Goal: Register for event/course

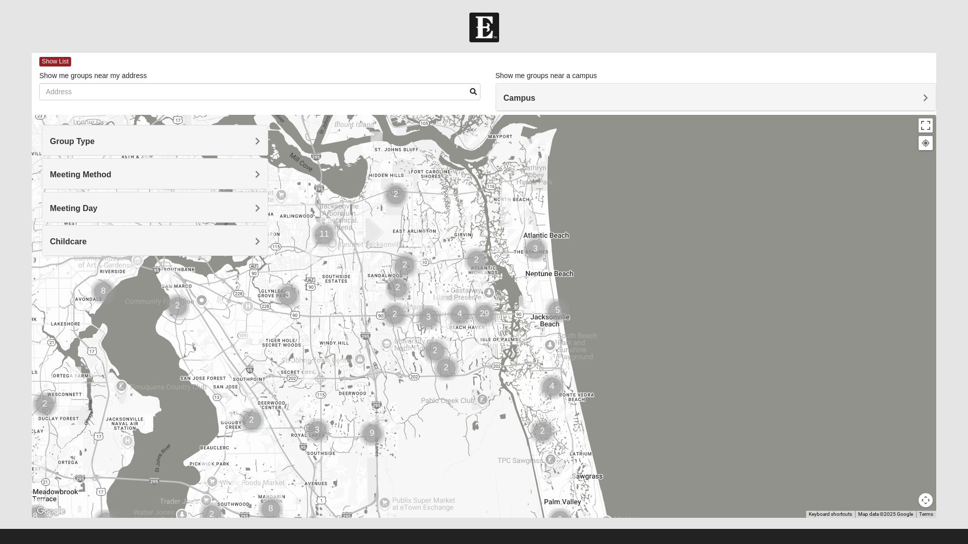
click at [601, 105] on div "Campus" at bounding box center [716, 97] width 440 height 27
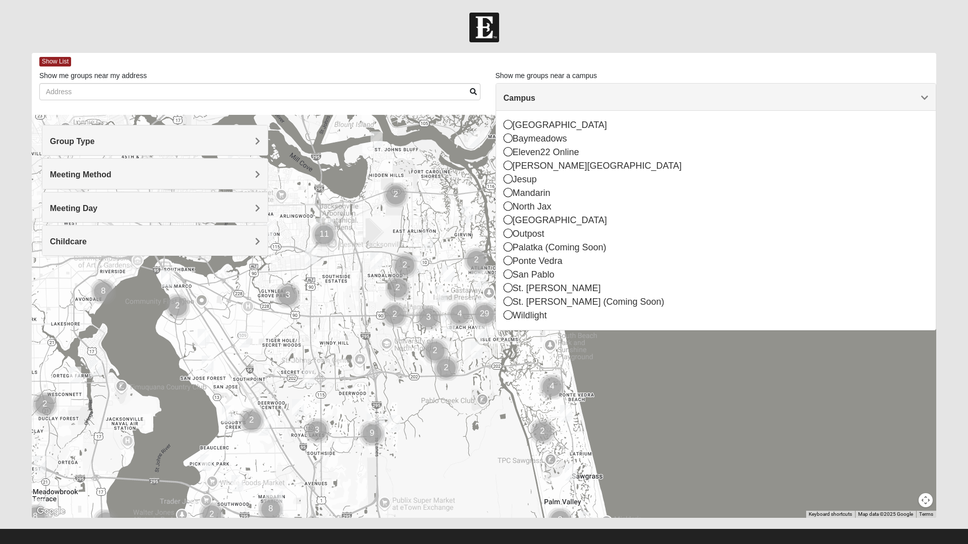
click at [508, 276] on icon at bounding box center [508, 274] width 9 height 9
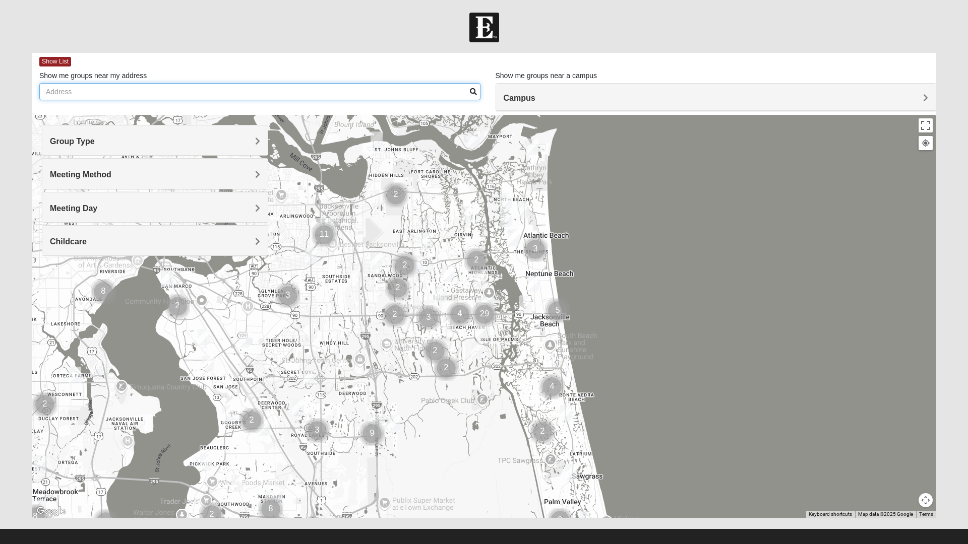
click at [55, 92] on input "Show me groups near my address" at bounding box center [259, 91] width 441 height 17
type input "32250"
click at [56, 59] on span "Show List" at bounding box center [55, 62] width 32 height 10
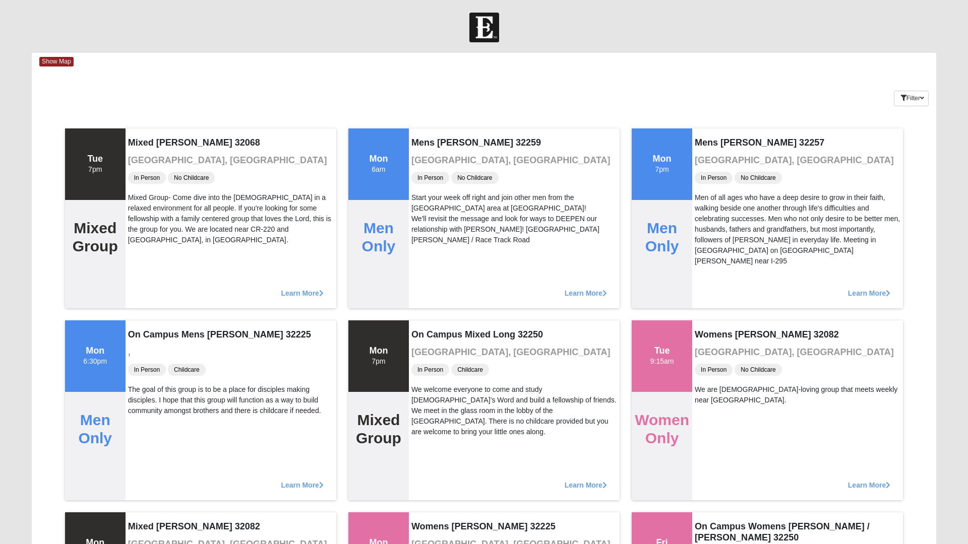
click at [101, 170] on div "Tue 7pm" at bounding box center [95, 165] width 16 height 22
click at [96, 265] on div "Mixed Group" at bounding box center [95, 254] width 60 height 108
click at [192, 175] on span "No Childcare" at bounding box center [191, 178] width 47 height 12
click at [910, 102] on button "Filter" at bounding box center [911, 99] width 35 height 16
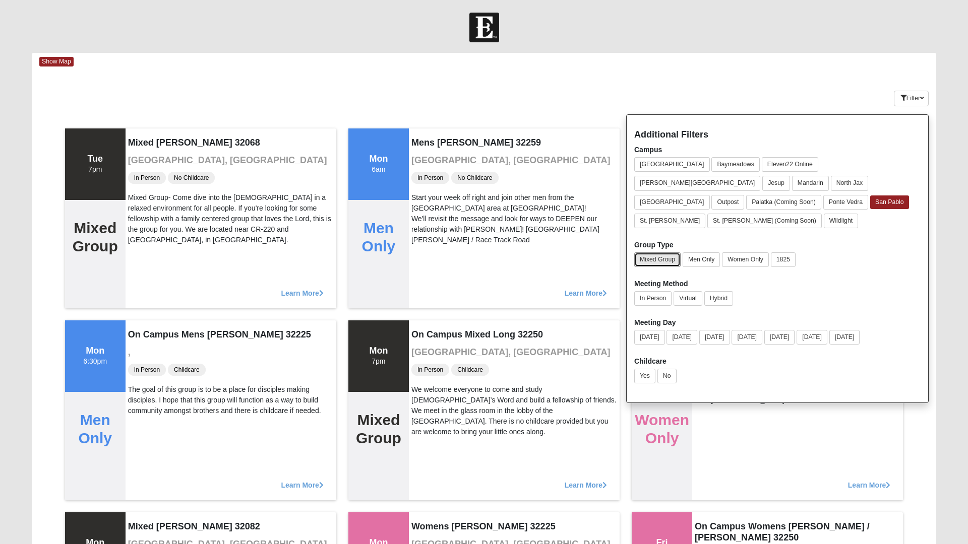
click at [660, 253] on button "Mixed Group" at bounding box center [657, 260] width 46 height 15
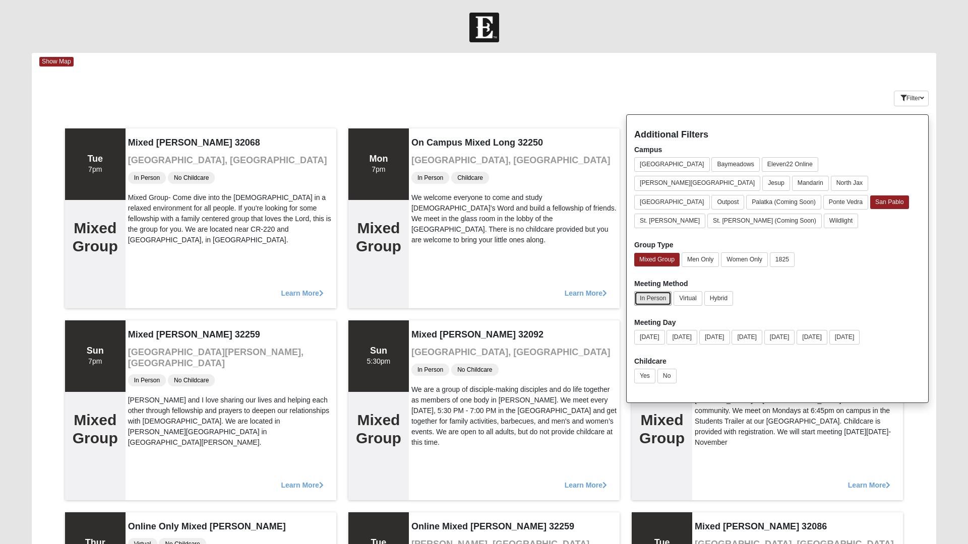
click at [653, 291] on button "In Person" at bounding box center [652, 298] width 37 height 15
click at [683, 330] on button "Monday" at bounding box center [681, 337] width 31 height 15
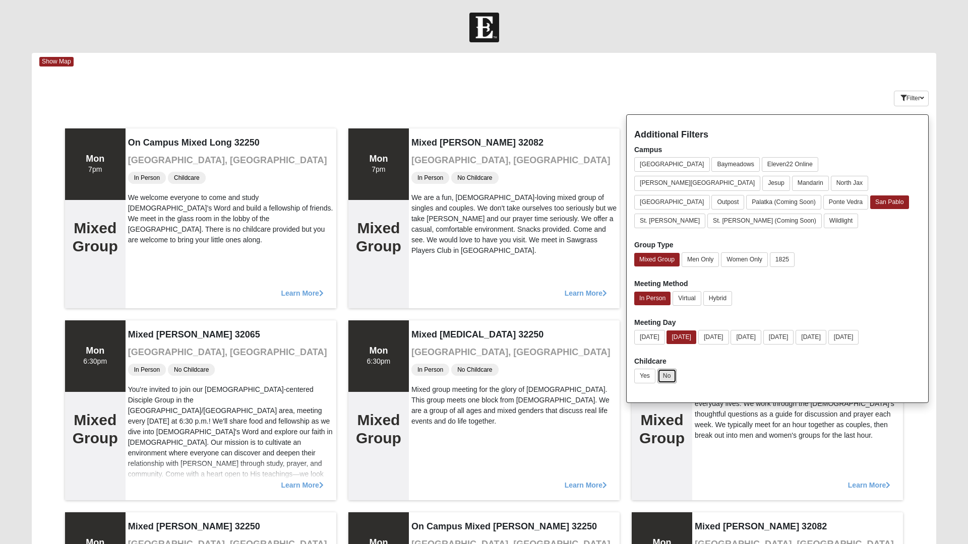
click at [668, 369] on button "No" at bounding box center [666, 376] width 19 height 15
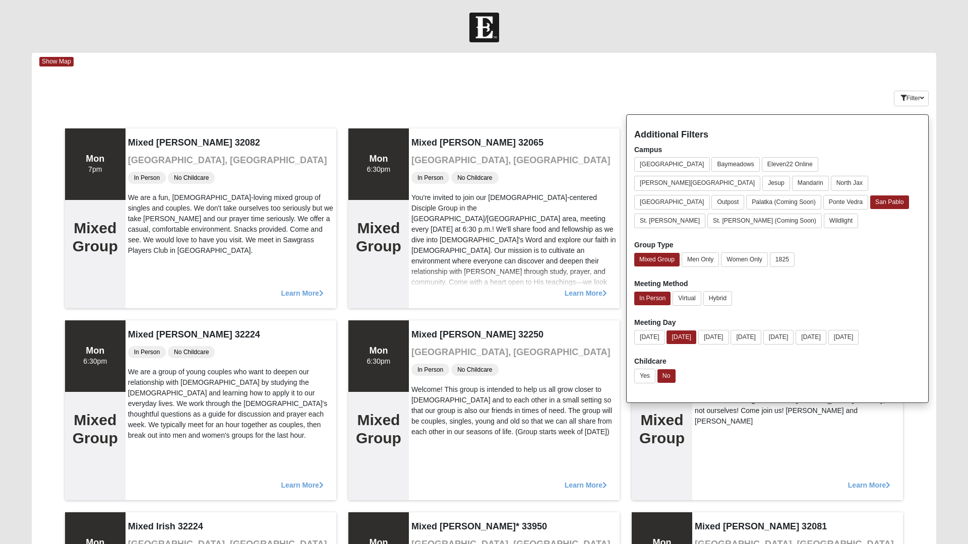
click at [378, 363] on div "Mon 6:30pm" at bounding box center [379, 357] width 24 height 22
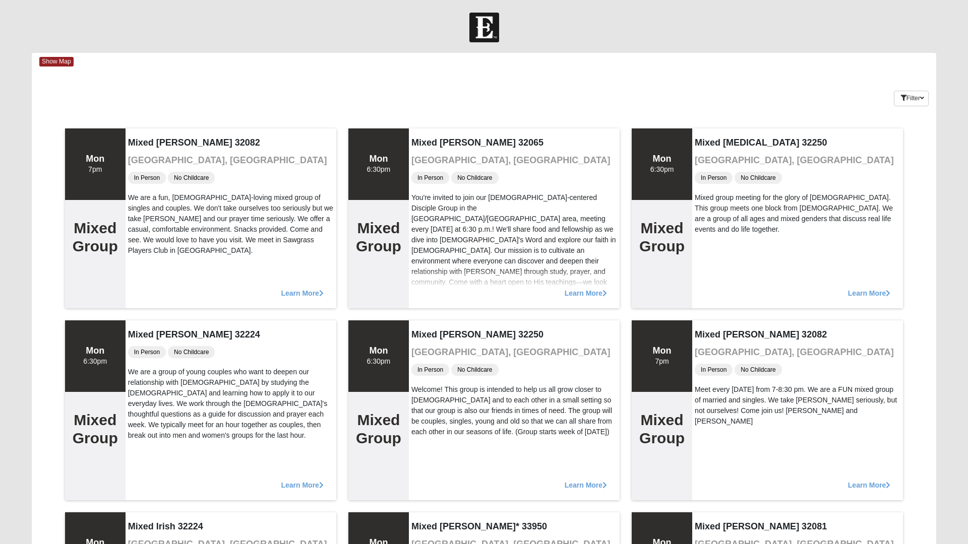
click at [488, 418] on div "Welcome! This group is intended to help us all grow closer to Christ and to eac…" at bounding box center [514, 411] width 206 height 53
click at [579, 480] on span "Learn More" at bounding box center [586, 480] width 42 height 0
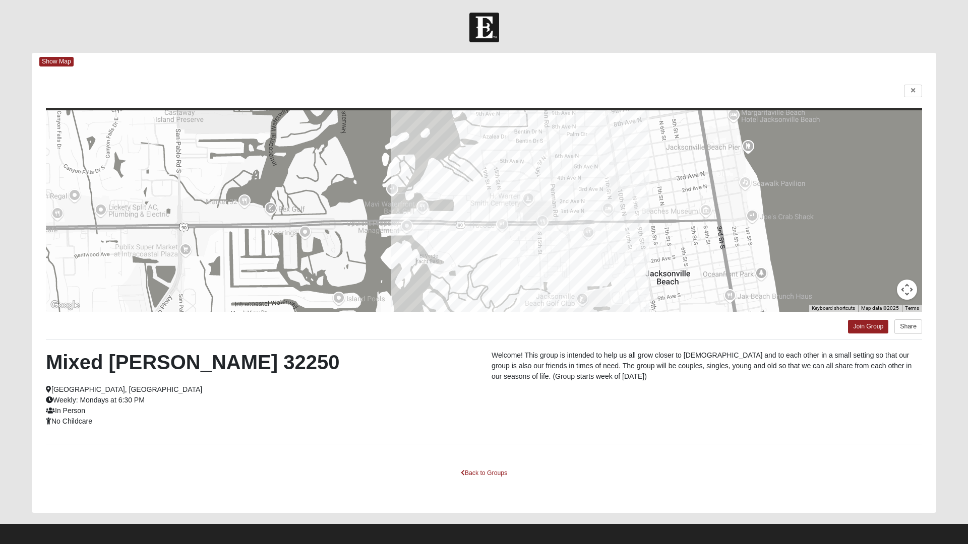
scroll to position [6, 0]
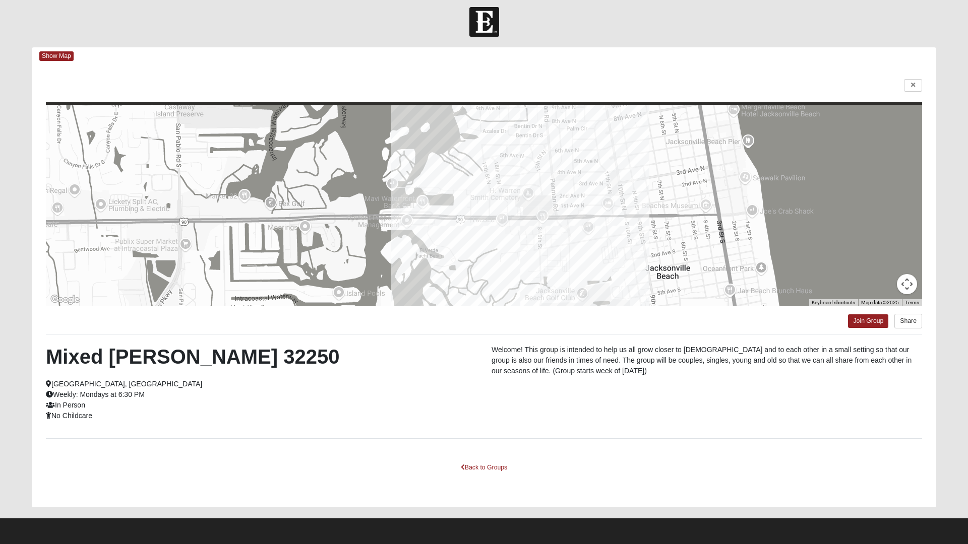
click at [959, 363] on form "Log In Find A Group Error Show Map Loading Groups" at bounding box center [484, 275] width 968 height 537
click at [959, 359] on form "Log In Find A Group Error Show Map Loading Groups" at bounding box center [484, 275] width 968 height 537
click at [866, 325] on link "Join Group" at bounding box center [868, 322] width 40 height 14
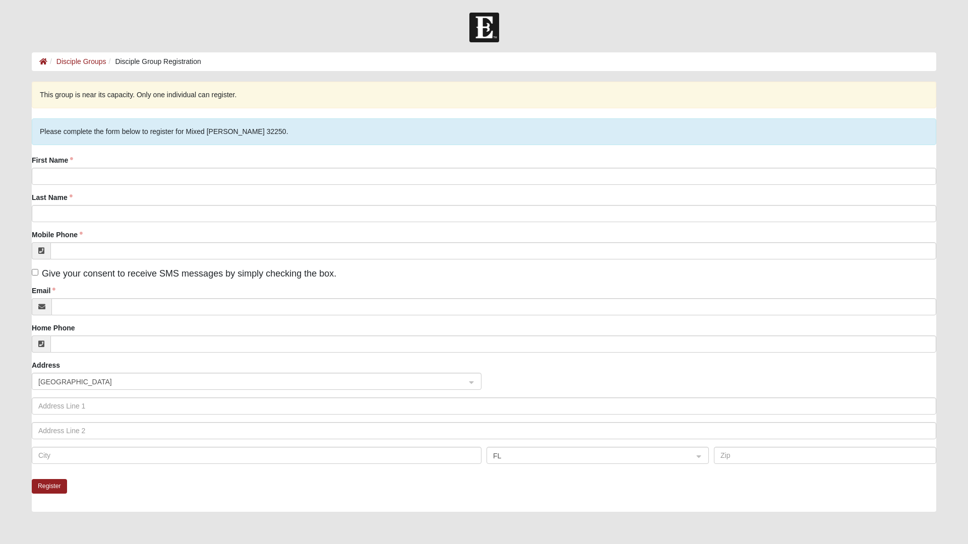
click at [139, 490] on div "Register" at bounding box center [484, 495] width 904 height 33
click at [171, 493] on div "Register" at bounding box center [484, 495] width 904 height 33
click at [167, 500] on div "Register" at bounding box center [484, 495] width 904 height 33
click at [59, 63] on link "Disciple Groups" at bounding box center [81, 61] width 50 height 8
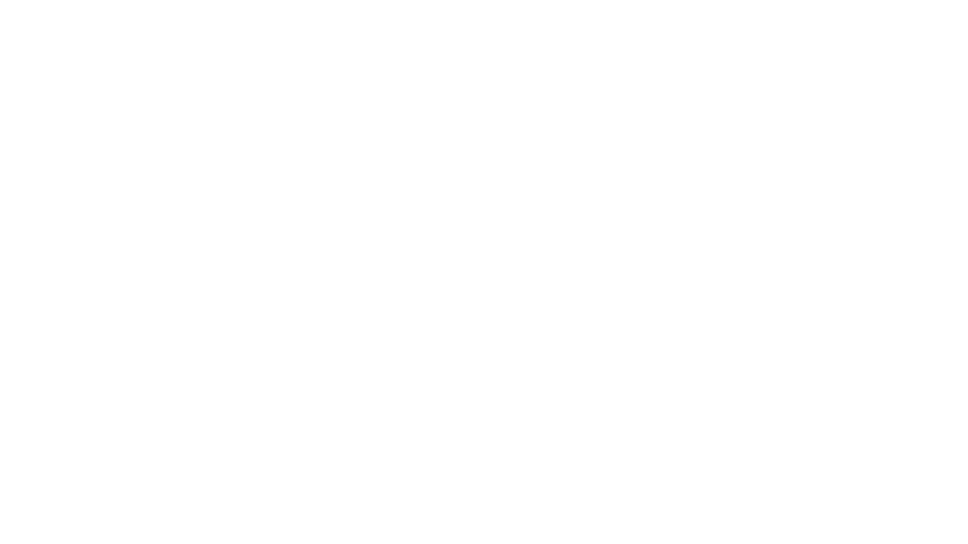
click at [43, 0] on html at bounding box center [484, 0] width 968 height 0
click at [44, 0] on html at bounding box center [484, 0] width 968 height 0
click at [212, 0] on html at bounding box center [484, 0] width 968 height 0
click at [177, 0] on html at bounding box center [484, 0] width 968 height 0
click at [139, 0] on html at bounding box center [484, 0] width 968 height 0
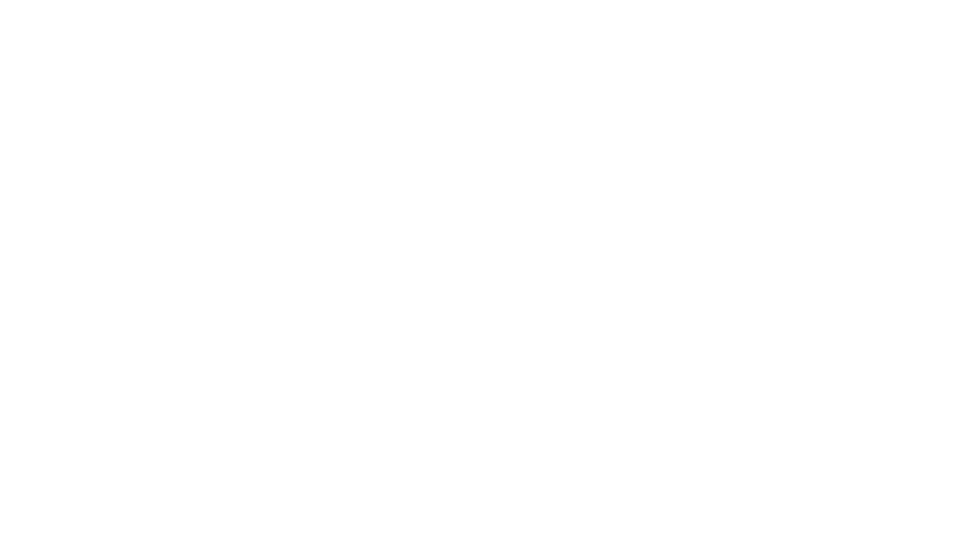
click at [107, 0] on html at bounding box center [484, 0] width 968 height 0
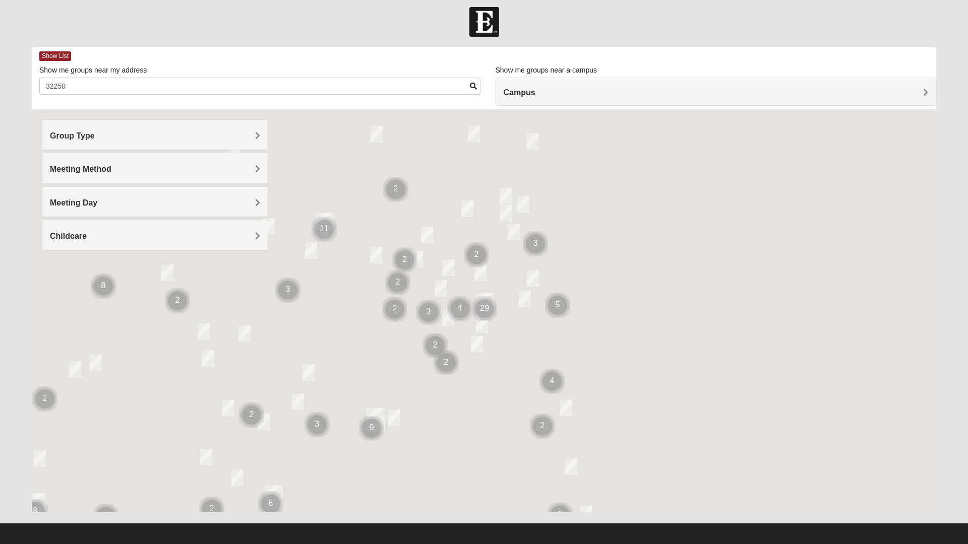
scroll to position [6, 0]
